Goal: Check status

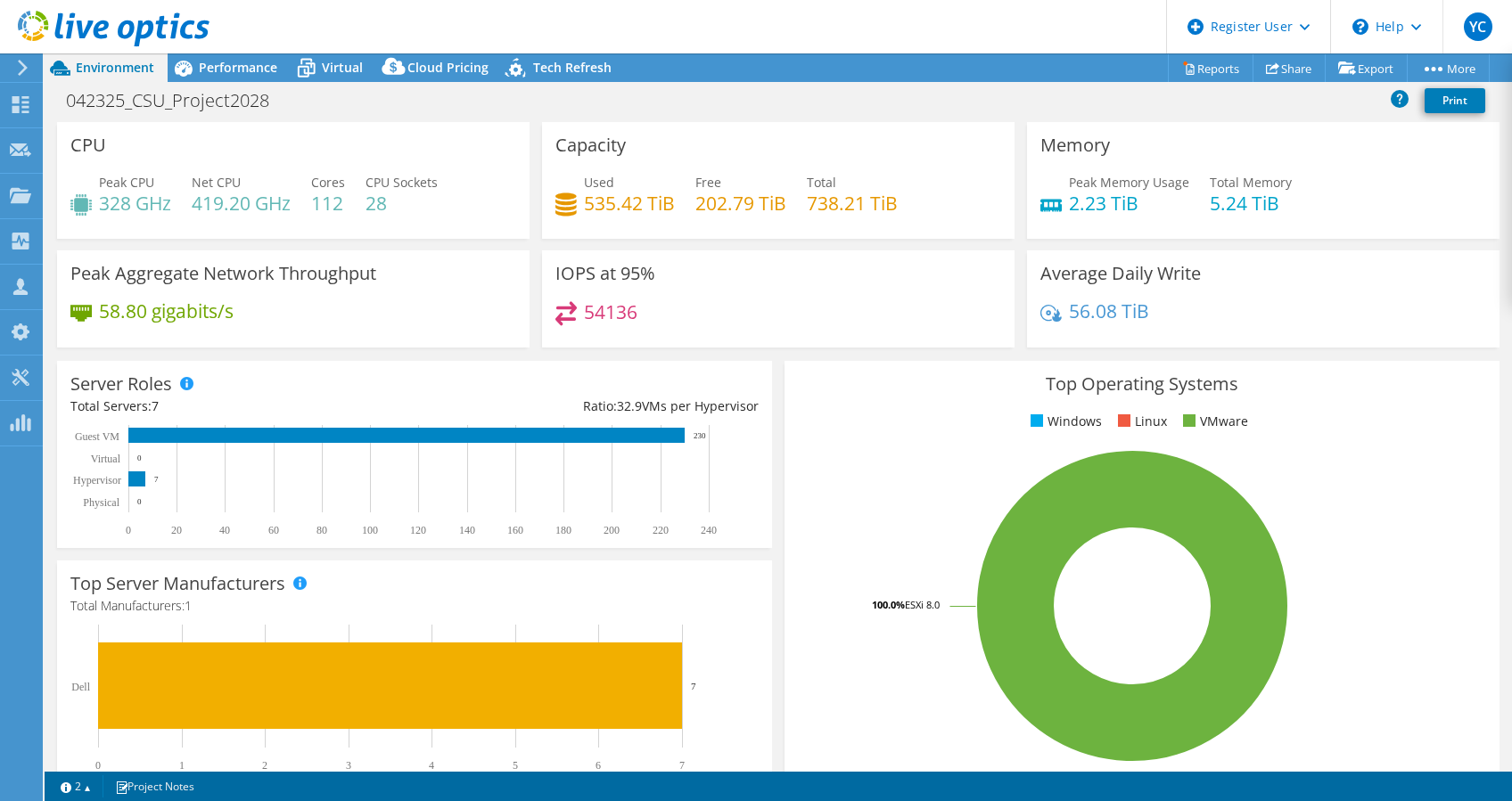
select select "USEast"
select select "USD"
click at [210, 77] on div "Performance" at bounding box center [229, 67] width 123 height 28
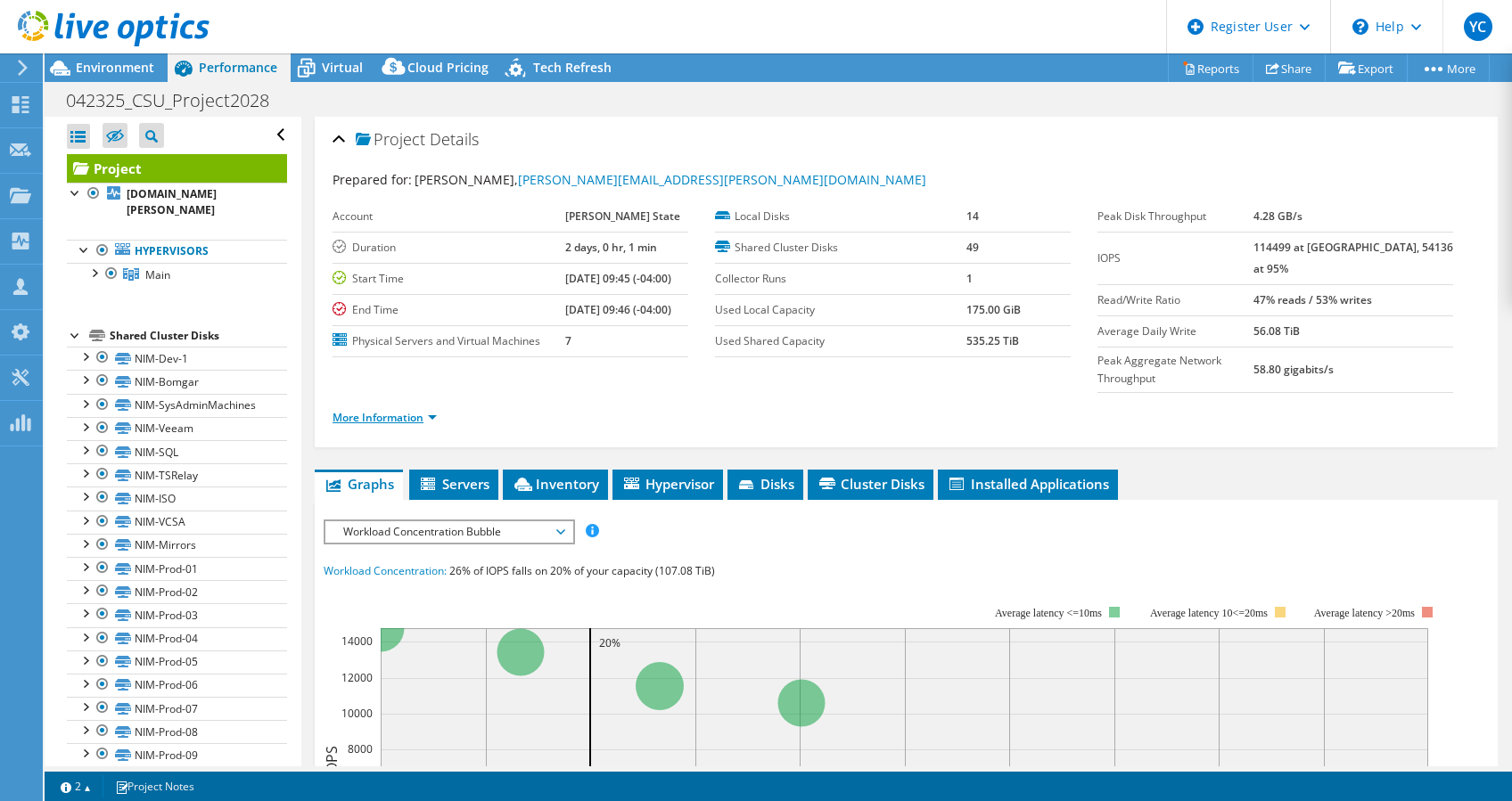
click at [411, 410] on link "More Information" at bounding box center [384, 418] width 104 height 16
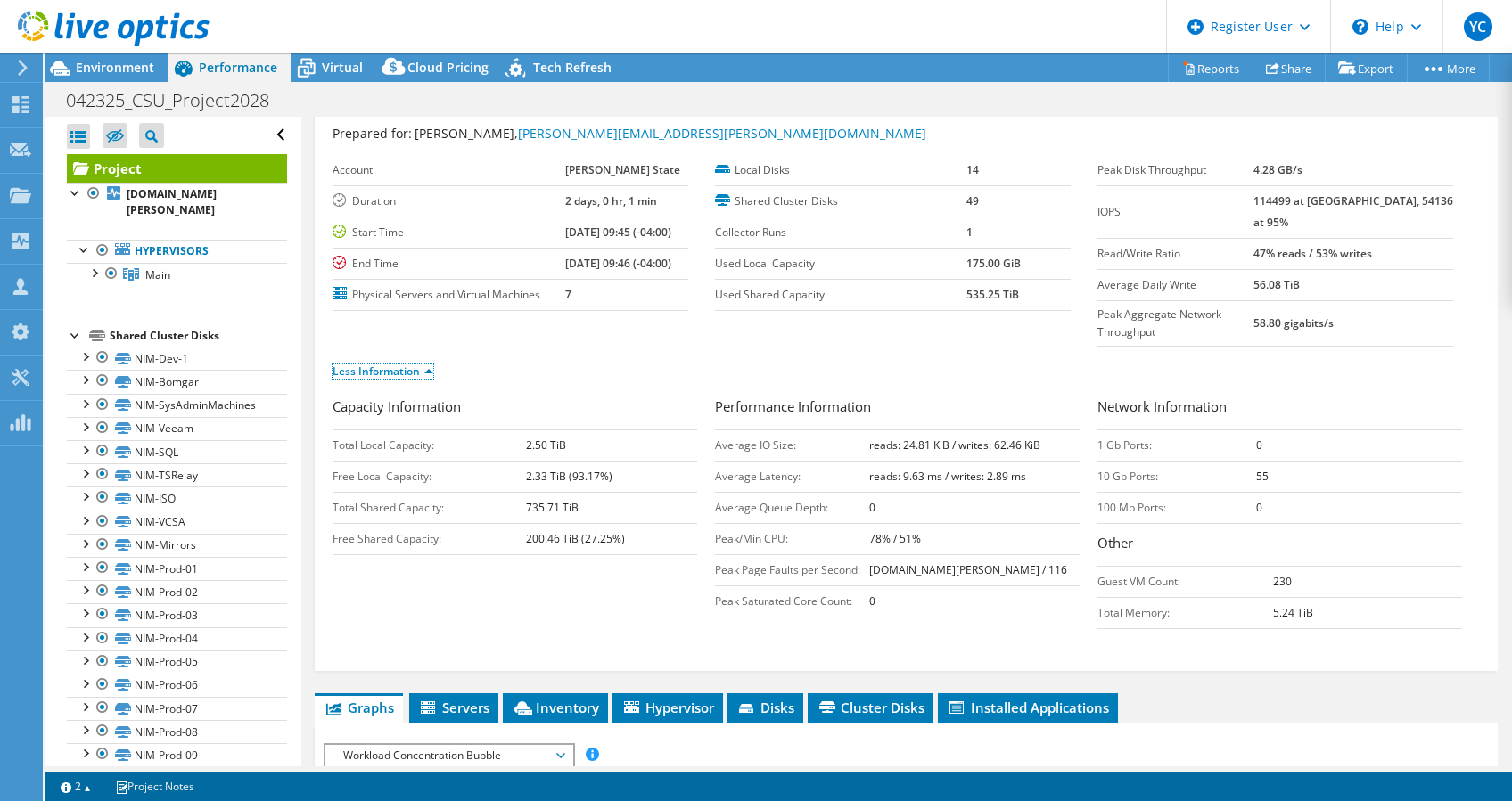
scroll to position [45, 0]
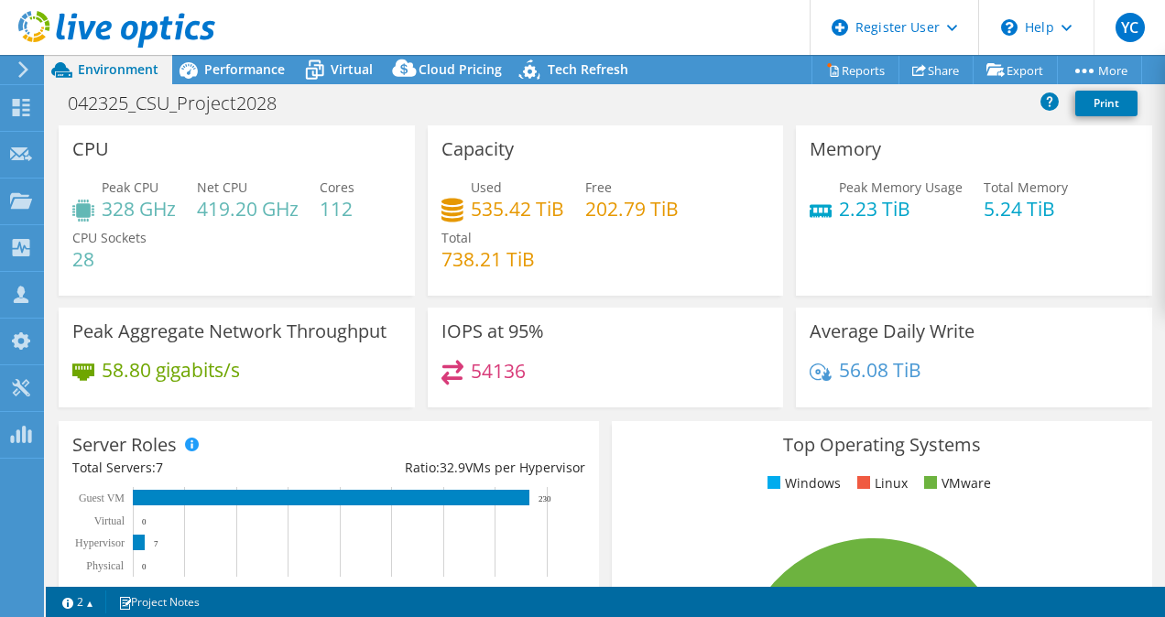
select select "USEast"
select select "USD"
